Goal: Information Seeking & Learning: Learn about a topic

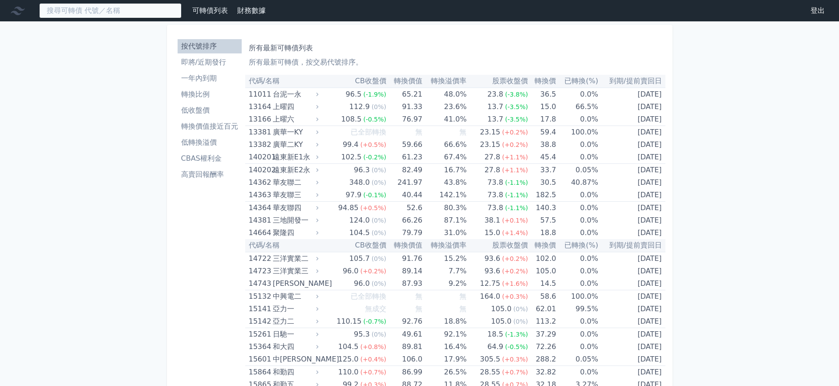
click at [109, 10] on input at bounding box center [110, 10] width 142 height 15
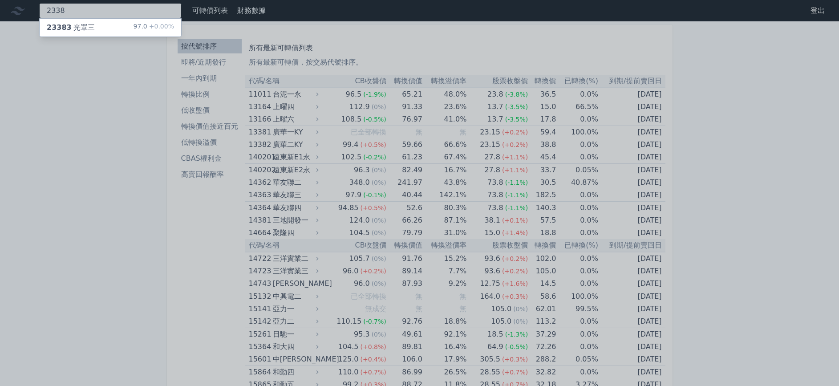
type input "2338"
click at [100, 28] on div "23383 光罩三 97.0 +0.00%" at bounding box center [110, 28] width 141 height 18
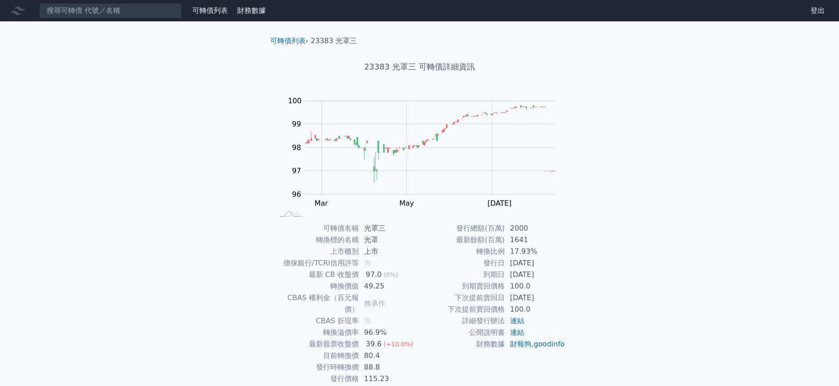
click at [692, 117] on div "可轉債列表 財務數據 可轉債列表 財務數據 登出 登出 可轉債列表 › 23383 光罩三 23383 光罩三 可轉債詳細資訊 Zoom Out 100 94…" at bounding box center [419, 212] width 839 height 424
